Goal: Task Accomplishment & Management: Use online tool/utility

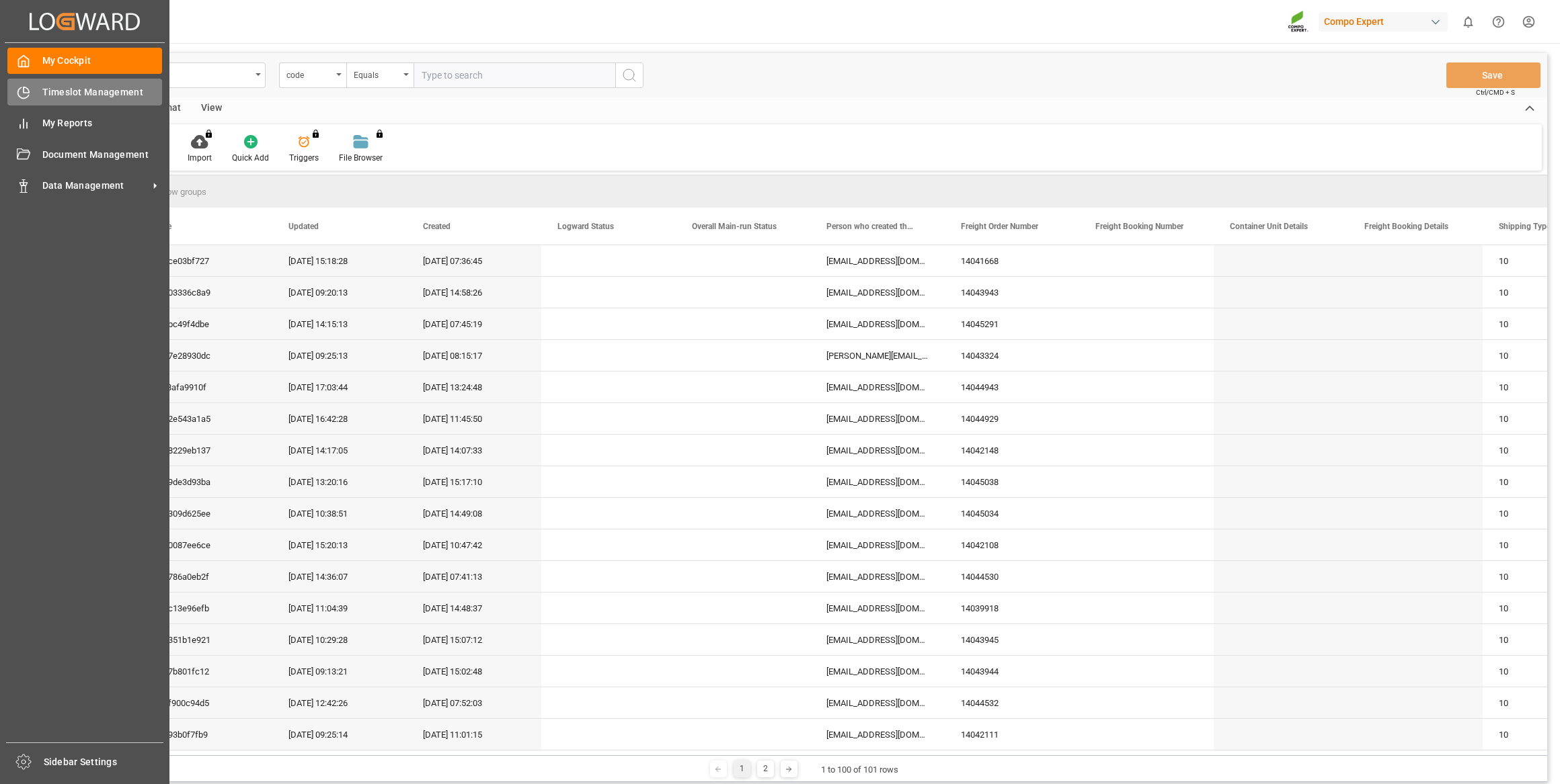
click at [50, 92] on span "Timeslot Management" at bounding box center [102, 92] width 120 height 14
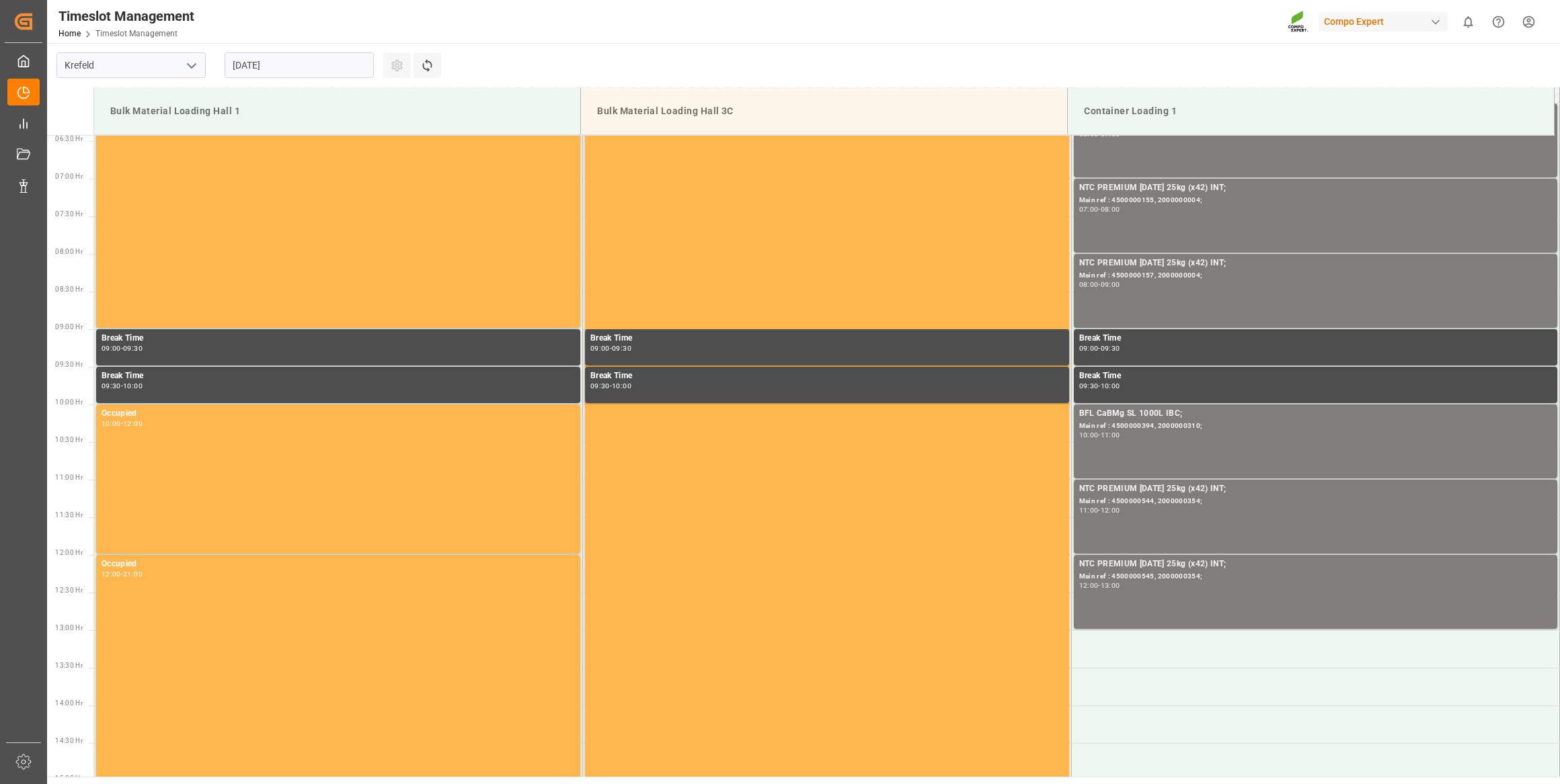
scroll to position [668, 0]
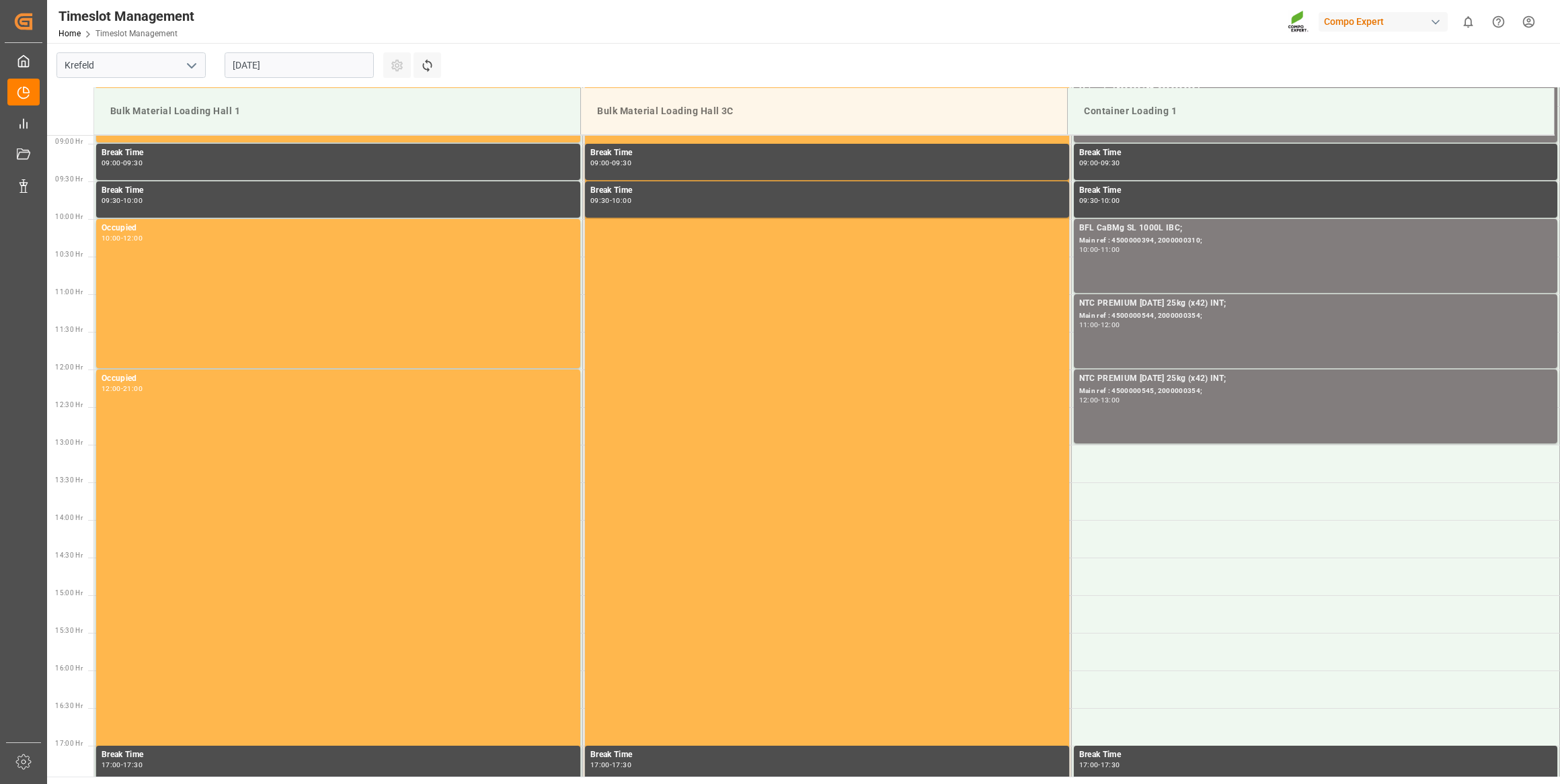
click at [273, 58] on input "[DATE]" at bounding box center [299, 65] width 149 height 25
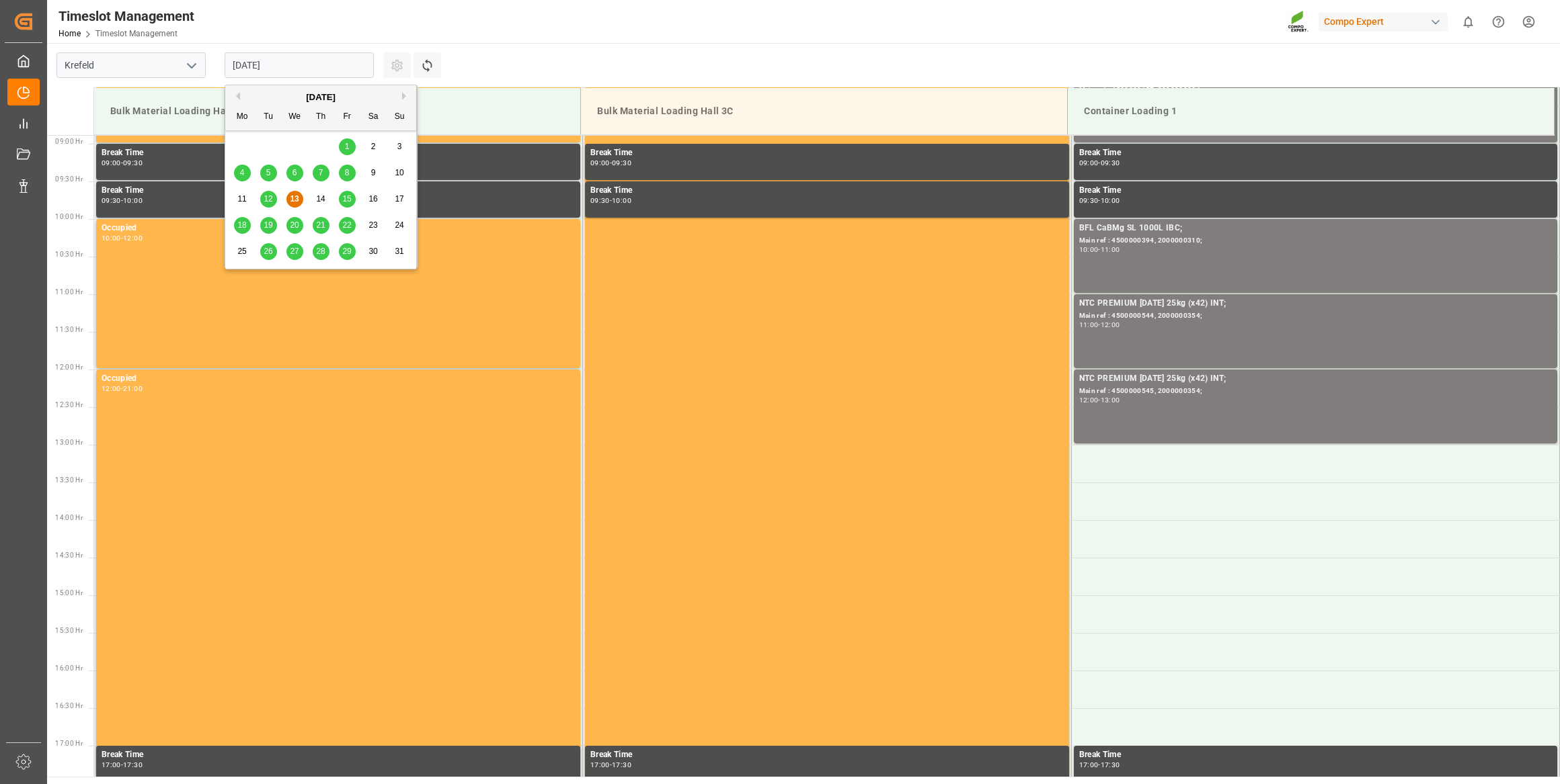
click at [273, 58] on input "[DATE]" at bounding box center [299, 65] width 149 height 25
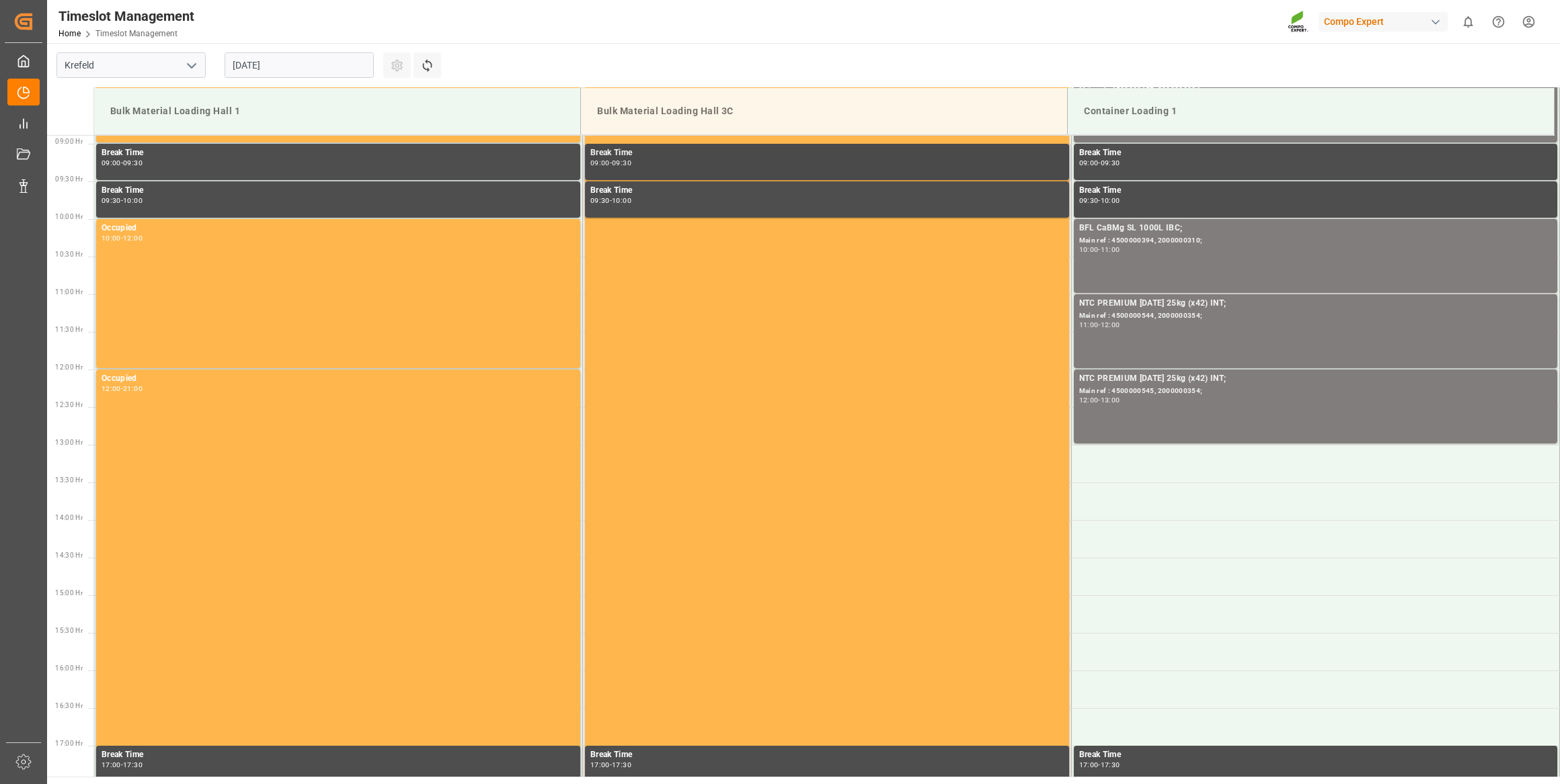
click at [737, 174] on div "Break Time 09:00 - 09:30" at bounding box center [827, 162] width 474 height 31
